Goal: Find specific page/section: Find specific page/section

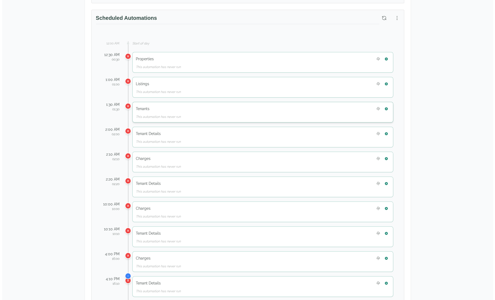
scroll to position [241, 0]
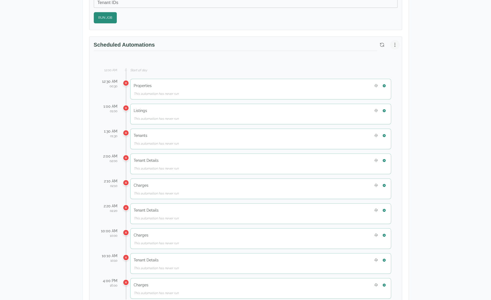
click at [395, 45] on icon "button" at bounding box center [395, 44] width 1 height 3
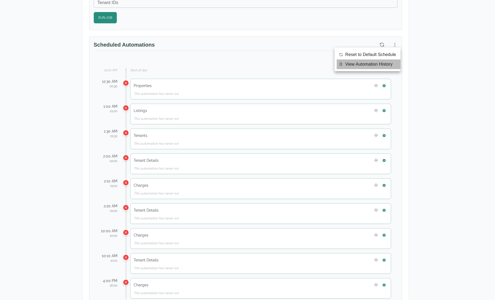
click at [374, 65] on span "View Automation History" at bounding box center [368, 64] width 47 height 6
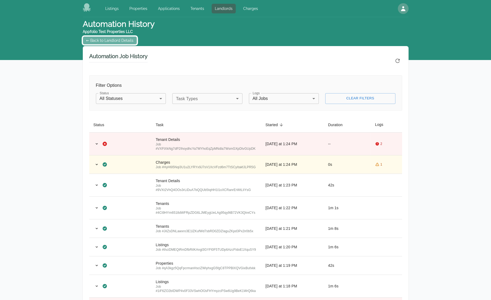
click at [113, 42] on link "← Back to Landlord Details" at bounding box center [110, 40] width 54 height 8
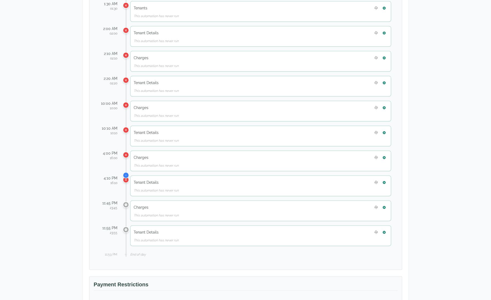
scroll to position [375, 0]
